Goal: Information Seeking & Learning: Learn about a topic

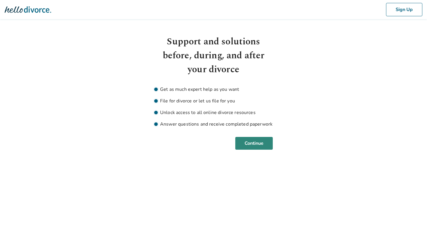
click at [255, 147] on button "Continue" at bounding box center [253, 143] width 37 height 13
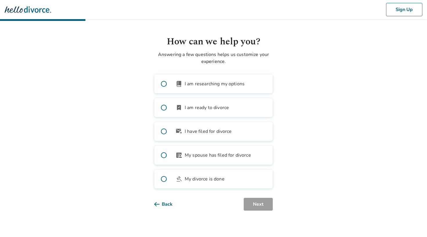
click at [229, 82] on span "I am researching my options" at bounding box center [215, 83] width 60 height 7
click at [227, 103] on label "bookmark_check I am ready to divorce" at bounding box center [213, 107] width 118 height 19
click at [256, 206] on button "Next" at bounding box center [258, 204] width 29 height 13
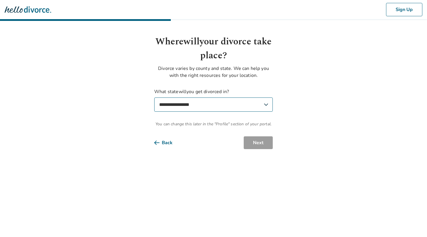
select select "**"
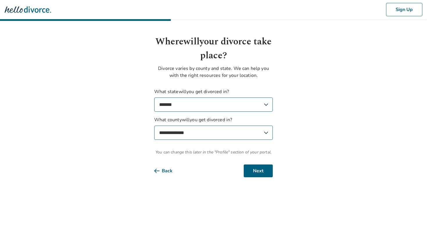
select select "**********"
click at [249, 169] on button "Next" at bounding box center [258, 171] width 29 height 13
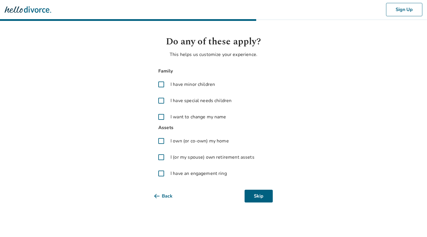
click at [191, 83] on span "I have minor children" at bounding box center [192, 84] width 44 height 7
click at [194, 144] on span "I own (or co-own) my home" at bounding box center [199, 141] width 58 height 7
click at [200, 163] on label "I (or my spouse) own retirement assets" at bounding box center [213, 157] width 118 height 14
click at [256, 196] on button "Next" at bounding box center [258, 196] width 29 height 13
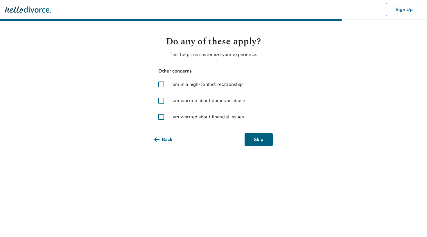
click at [204, 84] on span "I am in a high-conflict relationship" at bounding box center [206, 84] width 72 height 7
click at [204, 107] on label "I am worried about domestic abuse" at bounding box center [213, 101] width 118 height 14
click at [206, 120] on span "I am worried about financial issues" at bounding box center [206, 117] width 73 height 7
click at [256, 142] on button "Next" at bounding box center [258, 139] width 29 height 13
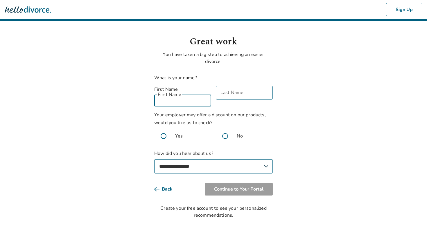
click at [193, 94] on input "First Name" at bounding box center [182, 100] width 57 height 14
type input "*******"
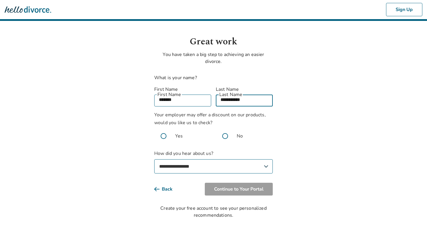
type input "**********"
click at [294, 133] on body "**********" at bounding box center [213, 109] width 427 height 219
click at [164, 130] on span at bounding box center [163, 136] width 19 height 19
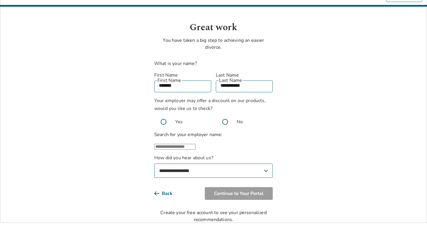
scroll to position [19, 0]
click at [167, 144] on input "text" at bounding box center [174, 147] width 41 height 6
type input "*"
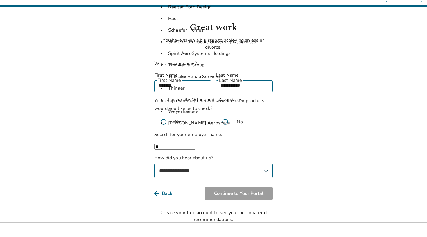
type input "*"
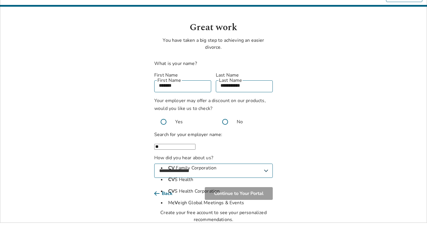
type input "*"
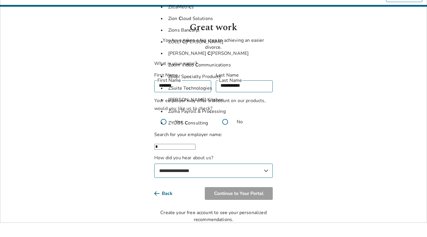
click at [195, 144] on input "*" at bounding box center [174, 147] width 41 height 6
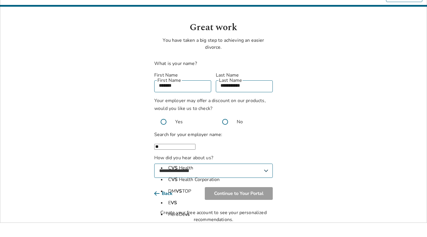
click at [195, 146] on input "**" at bounding box center [174, 147] width 41 height 6
click at [195, 144] on input "**" at bounding box center [174, 147] width 41 height 6
type input "**"
click at [293, 121] on body "**********" at bounding box center [213, 105] width 427 height 238
click at [146, 151] on body "**********" at bounding box center [213, 105] width 427 height 238
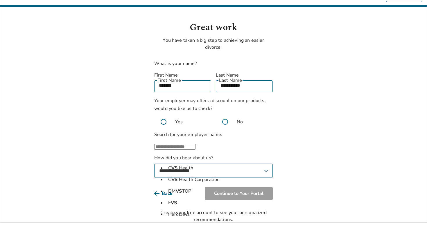
click at [191, 164] on select "**********" at bounding box center [213, 171] width 118 height 14
click at [189, 173] on select "**********" at bounding box center [213, 171] width 118 height 14
click at [194, 144] on input "text" at bounding box center [174, 147] width 41 height 6
click at [209, 174] on li "CVS Health Corporation" at bounding box center [219, 180] width 107 height 12
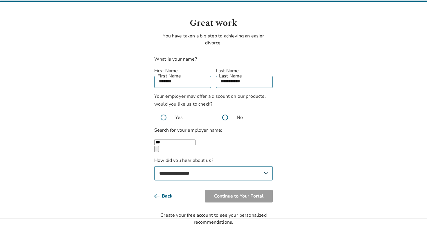
type input "**********"
select select "**********"
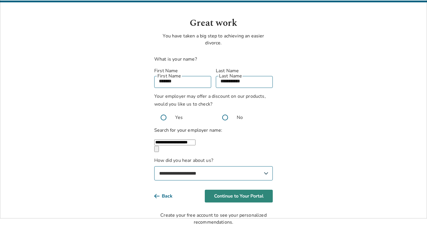
click at [242, 192] on button "Continue to Your Portal" at bounding box center [239, 196] width 68 height 13
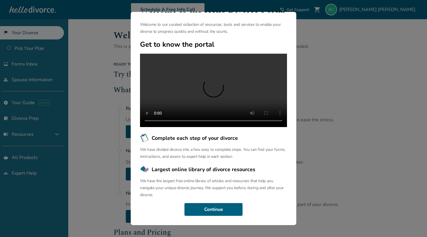
scroll to position [27, 0]
click at [211, 212] on button "Continue" at bounding box center [213, 209] width 58 height 13
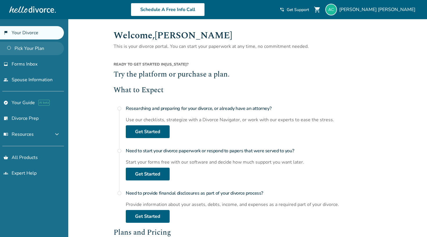
scroll to position [0, 0]
click at [144, 132] on link "Get Started" at bounding box center [148, 131] width 44 height 13
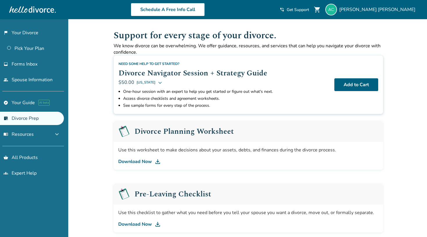
click at [144, 162] on link "Download Now" at bounding box center [248, 161] width 260 height 7
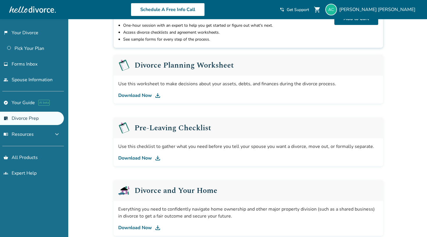
scroll to position [68, 0]
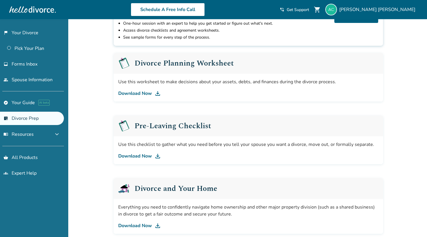
click at [142, 155] on link "Download Now" at bounding box center [248, 156] width 260 height 7
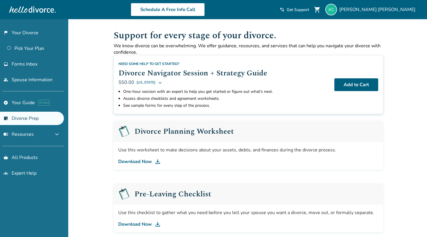
scroll to position [0, 0]
click at [60, 132] on span "expand_more" at bounding box center [56, 134] width 7 height 7
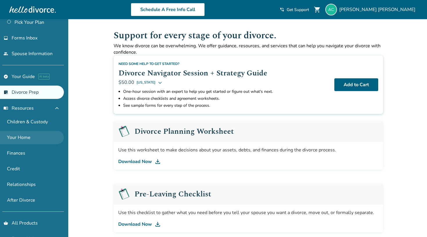
scroll to position [32, 0]
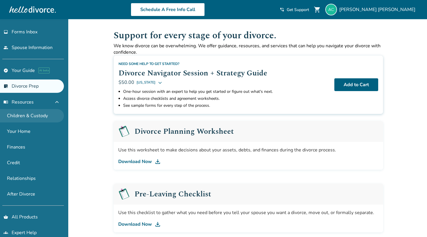
click at [36, 114] on link "Children & Custody" at bounding box center [32, 115] width 64 height 13
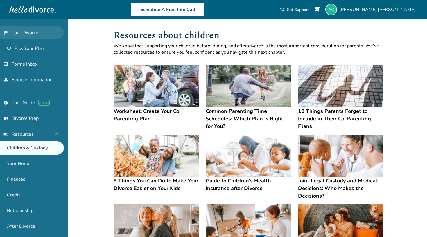
click at [35, 30] on link "flag_2 Your Divorce" at bounding box center [32, 32] width 64 height 13
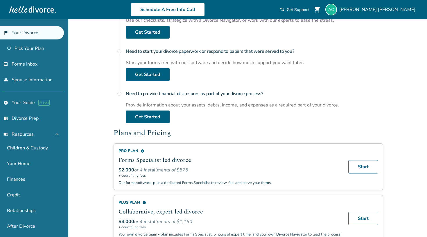
scroll to position [84, 0]
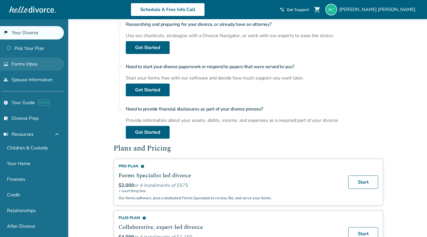
click at [25, 67] on span "Forms Inbox" at bounding box center [25, 64] width 26 height 6
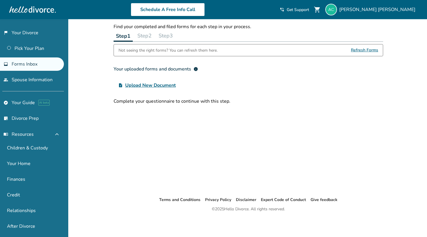
scroll to position [19, 0]
click at [30, 78] on link "people Spouse Information" at bounding box center [32, 79] width 64 height 13
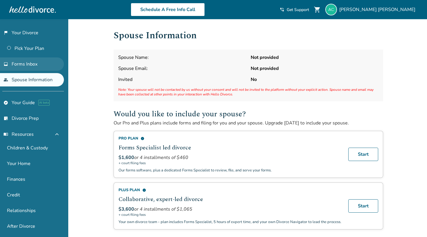
click at [27, 65] on span "Forms Inbox" at bounding box center [25, 64] width 26 height 6
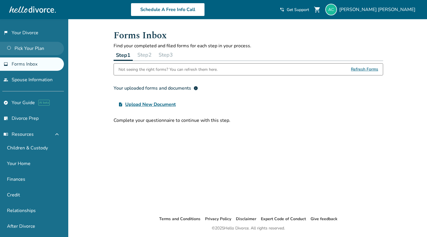
click at [36, 48] on link "Pick Your Plan" at bounding box center [32, 48] width 64 height 13
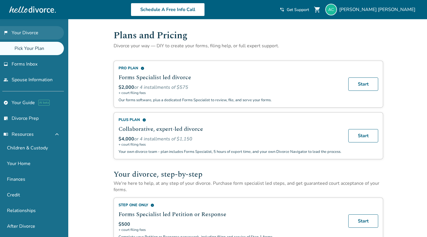
click at [38, 30] on link "flag_2 Your Divorce" at bounding box center [32, 32] width 64 height 13
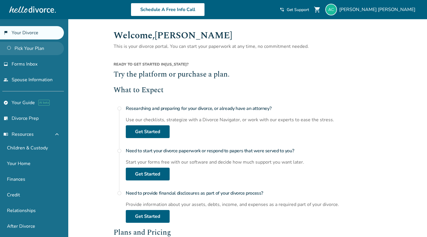
click at [39, 51] on link "Pick Your Plan" at bounding box center [32, 48] width 64 height 13
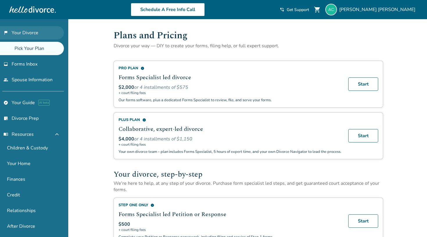
click at [36, 30] on link "flag_2 Your Divorce" at bounding box center [32, 32] width 64 height 13
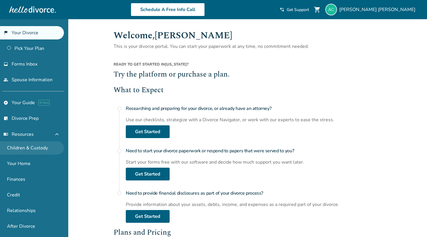
click at [19, 154] on link "Children & Custody" at bounding box center [32, 147] width 64 height 13
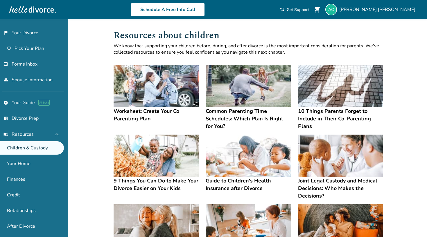
click at [260, 118] on h4 "Common Parenting Time Schedules: Which Plan Is Right for You?" at bounding box center [248, 118] width 85 height 23
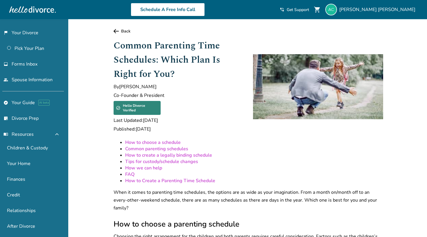
click at [255, 146] on li "Common parenting schedules" at bounding box center [254, 149] width 258 height 6
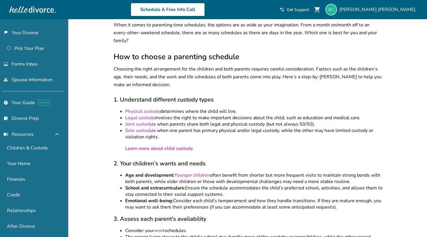
scroll to position [169, 0]
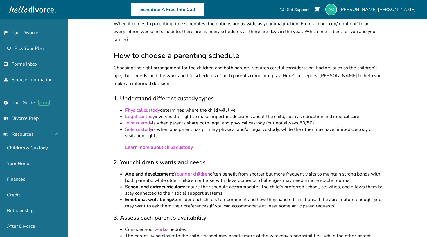
click at [236, 144] on p "Learn more about child custody" at bounding box center [248, 148] width 246 height 8
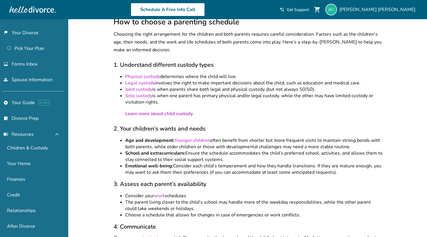
scroll to position [216, 0]
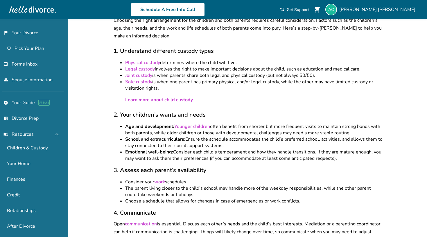
click at [265, 185] on li "The parent living closer to the child’s school may handle more of the weekday r…" at bounding box center [254, 191] width 258 height 13
click at [265, 179] on li "Consider your work schedules" at bounding box center [254, 182] width 258 height 6
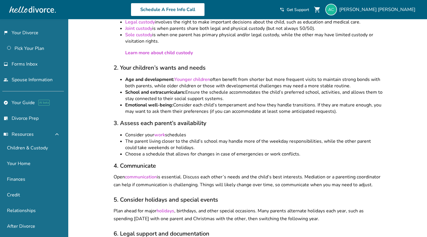
scroll to position [263, 0]
click at [220, 162] on h3 "4. Communicate" at bounding box center [249, 166] width 270 height 8
click at [221, 162] on h3 "4. Communicate" at bounding box center [249, 166] width 270 height 8
click at [222, 173] on p "Open communication is essential. Discuss each other’s needs and the child’s bes…" at bounding box center [249, 181] width 270 height 16
click at [221, 162] on h3 "4. Communicate" at bounding box center [249, 166] width 270 height 8
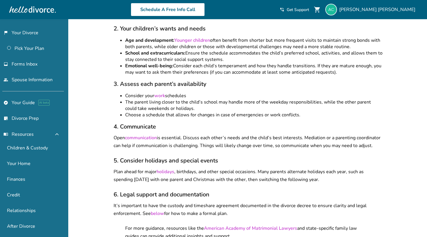
scroll to position [304, 0]
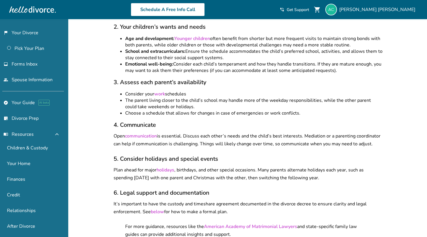
click at [229, 155] on h3 "5. Consider holidays and special events" at bounding box center [249, 159] width 270 height 8
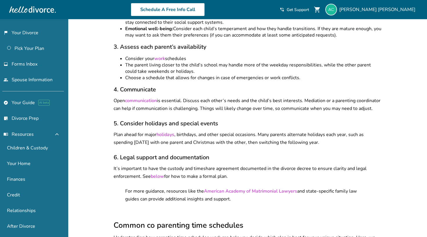
scroll to position [342, 0]
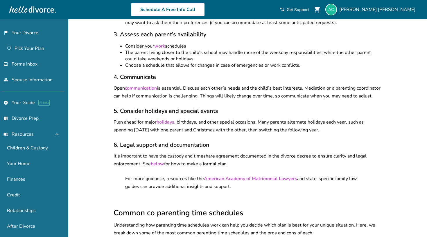
click at [231, 141] on h3 "6. Legal support and documentation" at bounding box center [249, 145] width 270 height 8
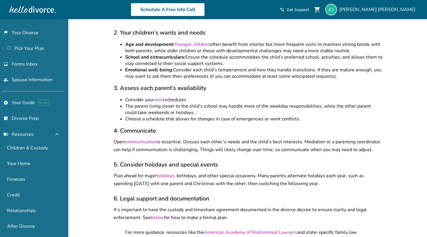
click at [266, 127] on h3 "4. Communicate" at bounding box center [249, 131] width 270 height 8
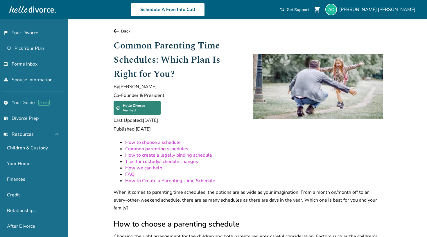
scroll to position [-1, 0]
click at [296, 146] on li "Common parenting schedules" at bounding box center [254, 149] width 258 height 6
click at [303, 198] on p "When it comes to parenting time schedules, the options are as wide as your imag…" at bounding box center [249, 201] width 270 height 24
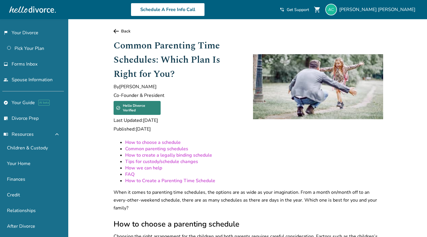
click at [302, 219] on h2 "How to choose a parenting schedule" at bounding box center [249, 224] width 270 height 10
click at [293, 197] on p "When it comes to parenting time schedules, the options are as wide as your imag…" at bounding box center [249, 201] width 270 height 24
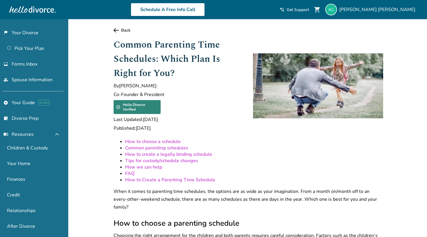
scroll to position [0, 0]
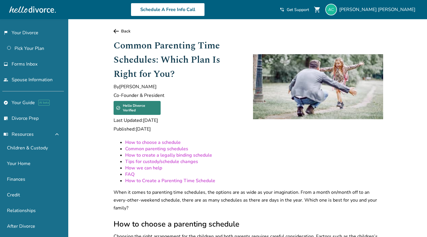
click at [292, 189] on p "When it comes to parenting time schedules, the options are as wide as your imag…" at bounding box center [249, 201] width 270 height 24
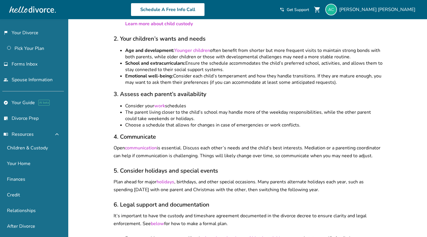
scroll to position [293, 0]
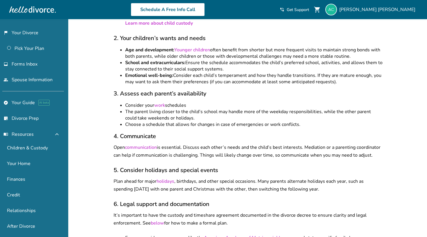
click at [281, 166] on h3 "5. Consider holidays and special events" at bounding box center [249, 170] width 270 height 8
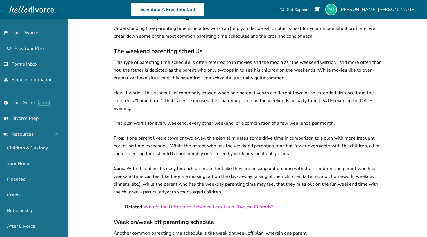
scroll to position [540, 0]
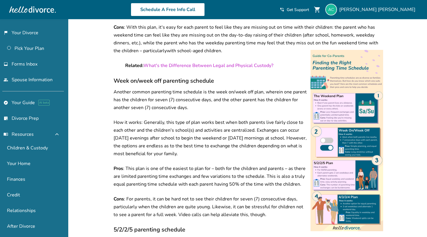
scroll to position [696, 0]
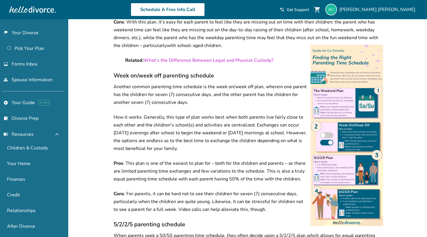
click at [256, 128] on p "How it works: Generally, this type of plan works best when both parents live fa…" at bounding box center [249, 133] width 270 height 39
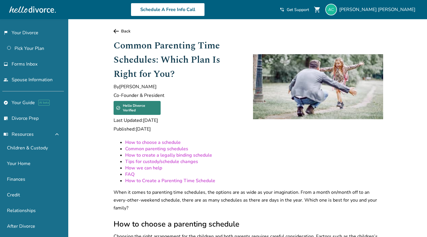
scroll to position [0, 0]
click at [302, 178] on li "How to Create a Parenting Time Schedule" at bounding box center [254, 181] width 258 height 6
click at [305, 161] on ul "How to choose a schedule Common parenting schedules How to create a legally bin…" at bounding box center [249, 161] width 270 height 45
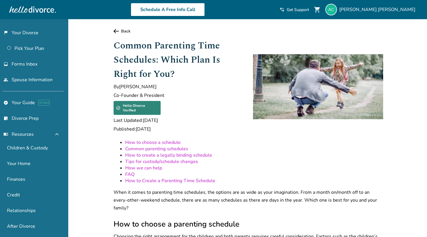
scroll to position [0, 0]
click at [305, 159] on li "Tips for custody/schedule changes" at bounding box center [254, 162] width 258 height 6
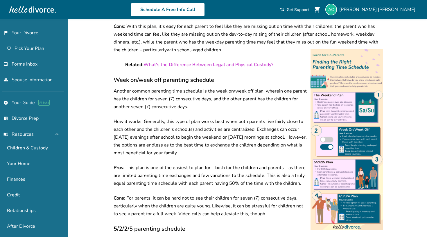
scroll to position [698, 0]
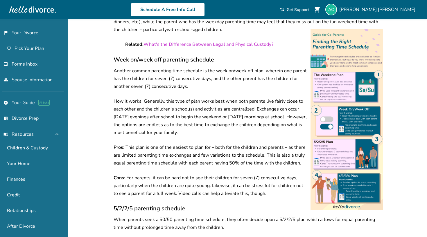
click at [271, 183] on p "Cons : For parents, it can be hard not to see their children for seven (7) cons…" at bounding box center [249, 186] width 270 height 24
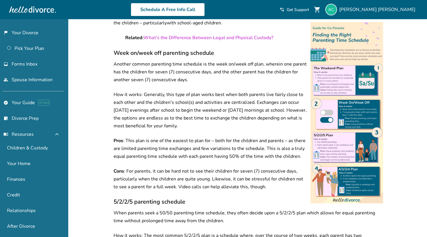
scroll to position [720, 0]
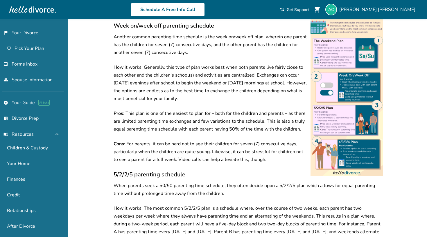
scroll to position [747, 0]
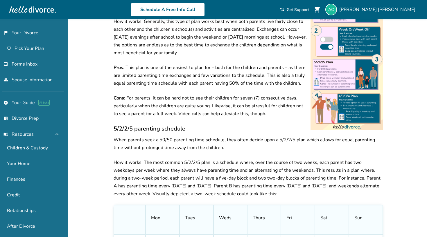
scroll to position [811, 0]
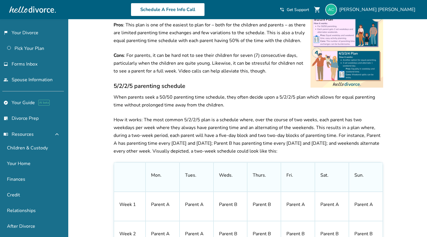
scroll to position [839, 0]
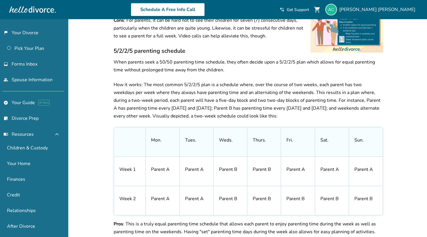
scroll to position [871, 0]
